Goal: Navigation & Orientation: Find specific page/section

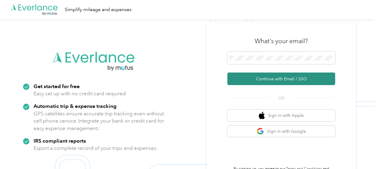
click at [262, 81] on button "Continue with Email / SSO" at bounding box center [281, 78] width 108 height 13
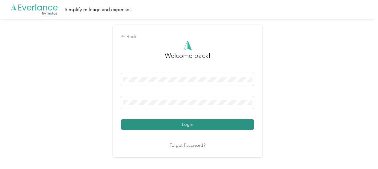
click at [191, 125] on button "Login" at bounding box center [187, 124] width 133 height 10
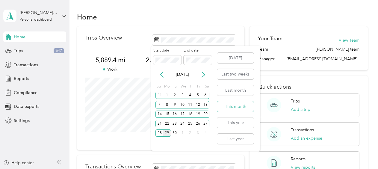
click at [236, 108] on button "This month" at bounding box center [235, 106] width 37 height 10
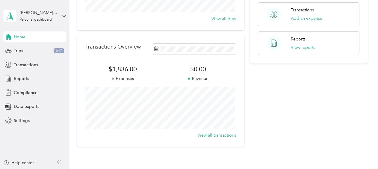
scroll to position [90, 0]
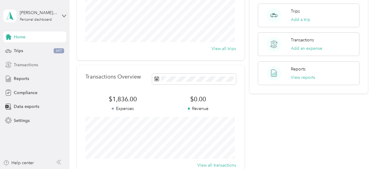
click at [25, 65] on span "Transactions" at bounding box center [26, 65] width 24 height 6
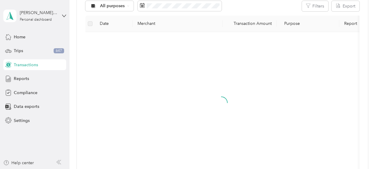
scroll to position [90, 0]
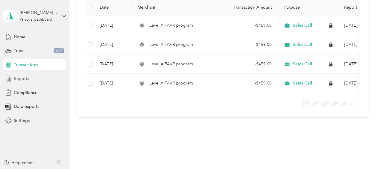
click at [25, 78] on span "Reports" at bounding box center [21, 78] width 15 height 6
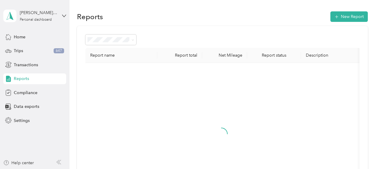
scroll to position [90, 0]
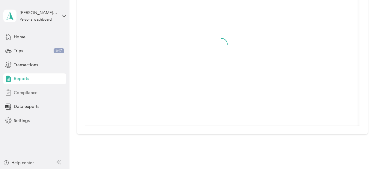
click at [33, 93] on span "Compliance" at bounding box center [26, 93] width 24 height 6
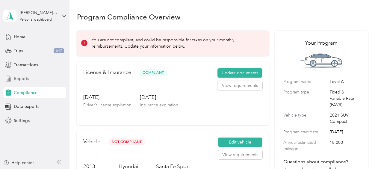
click at [24, 76] on span "Reports" at bounding box center [21, 78] width 15 height 6
